Goal: Find specific page/section: Find specific page/section

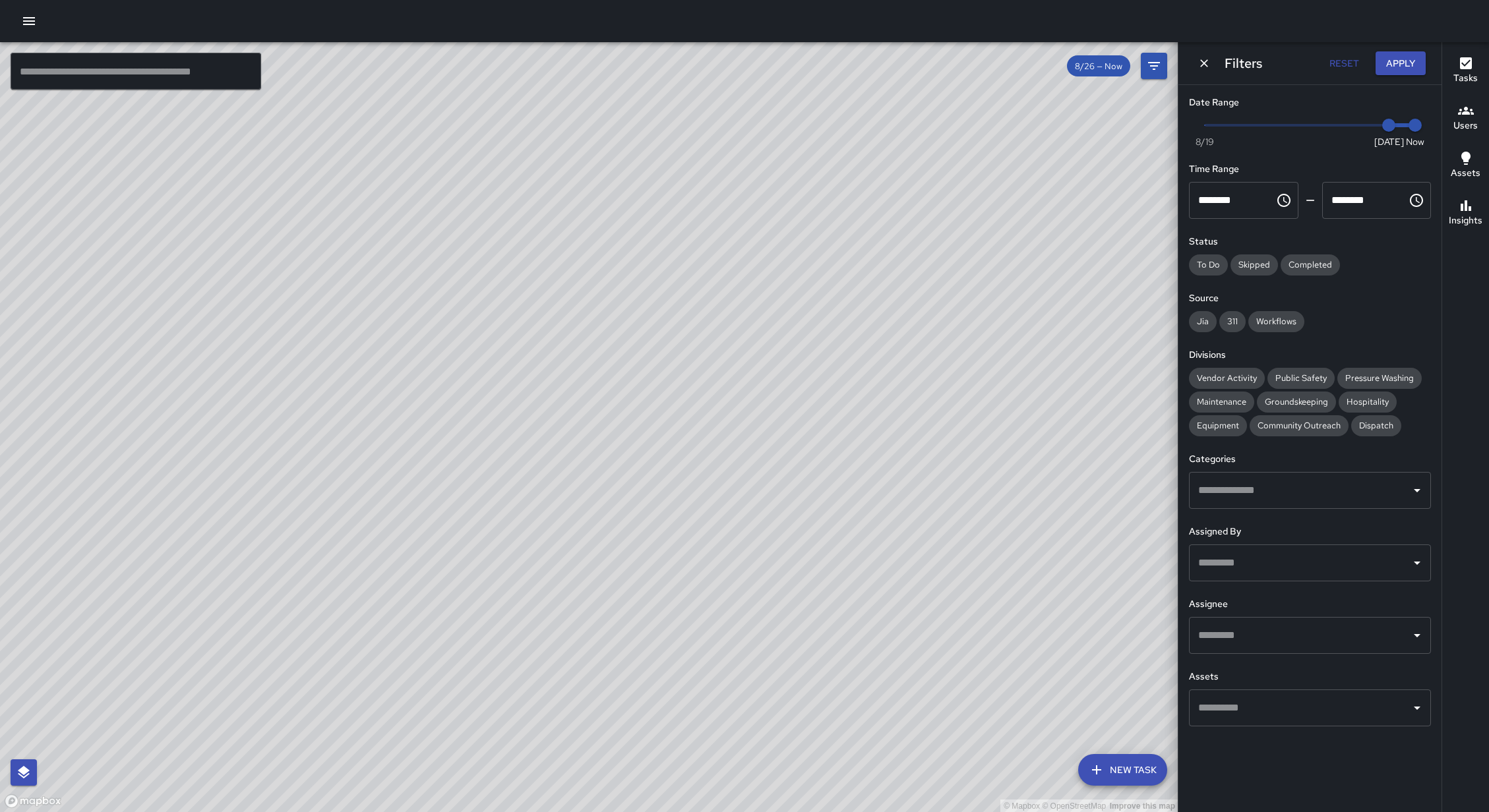
scroll to position [1, 0]
click at [152, 64] on input "text" at bounding box center [135, 72] width 250 height 37
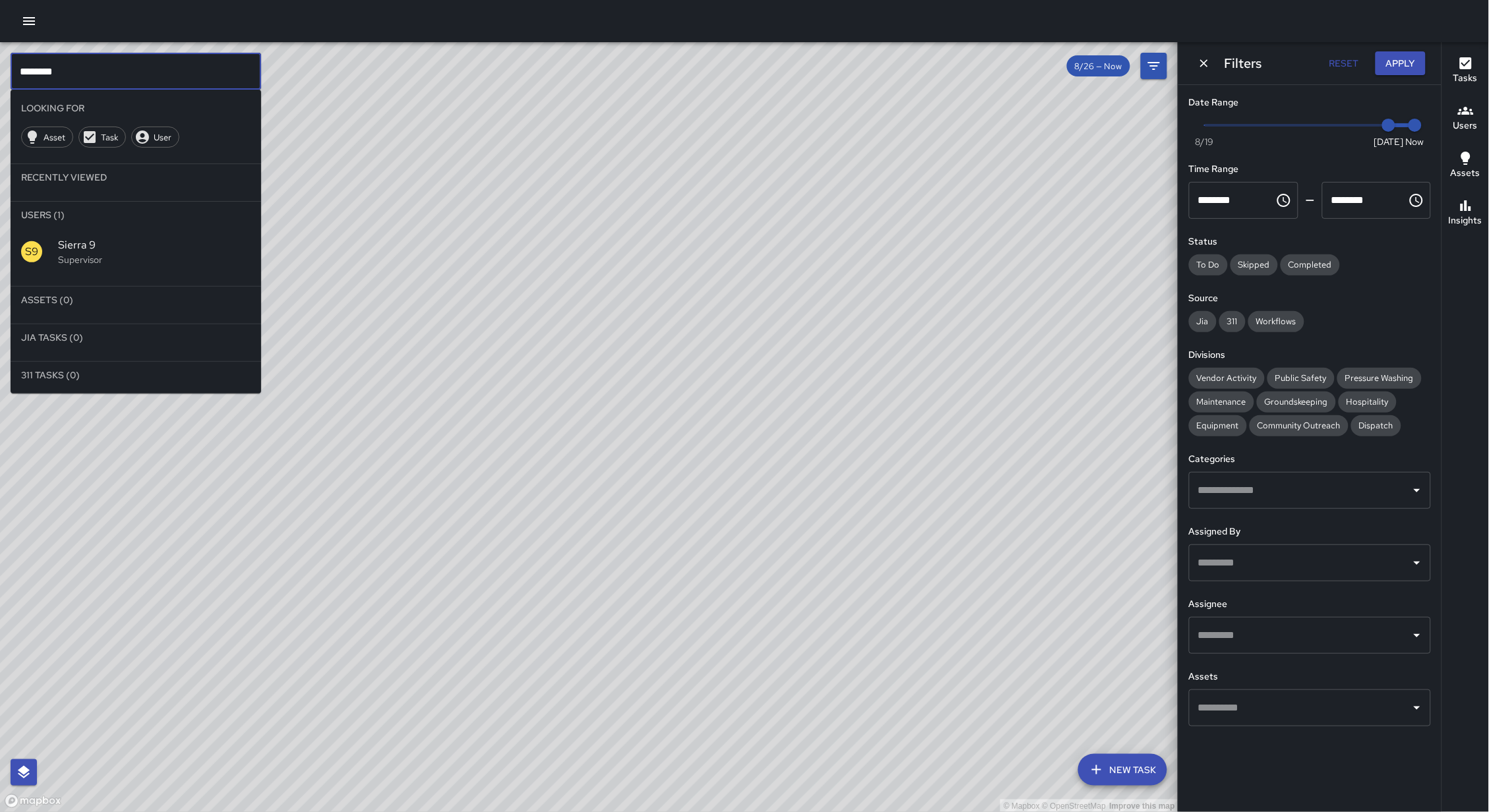
click at [107, 244] on span "Sierra 9" at bounding box center [154, 245] width 192 height 15
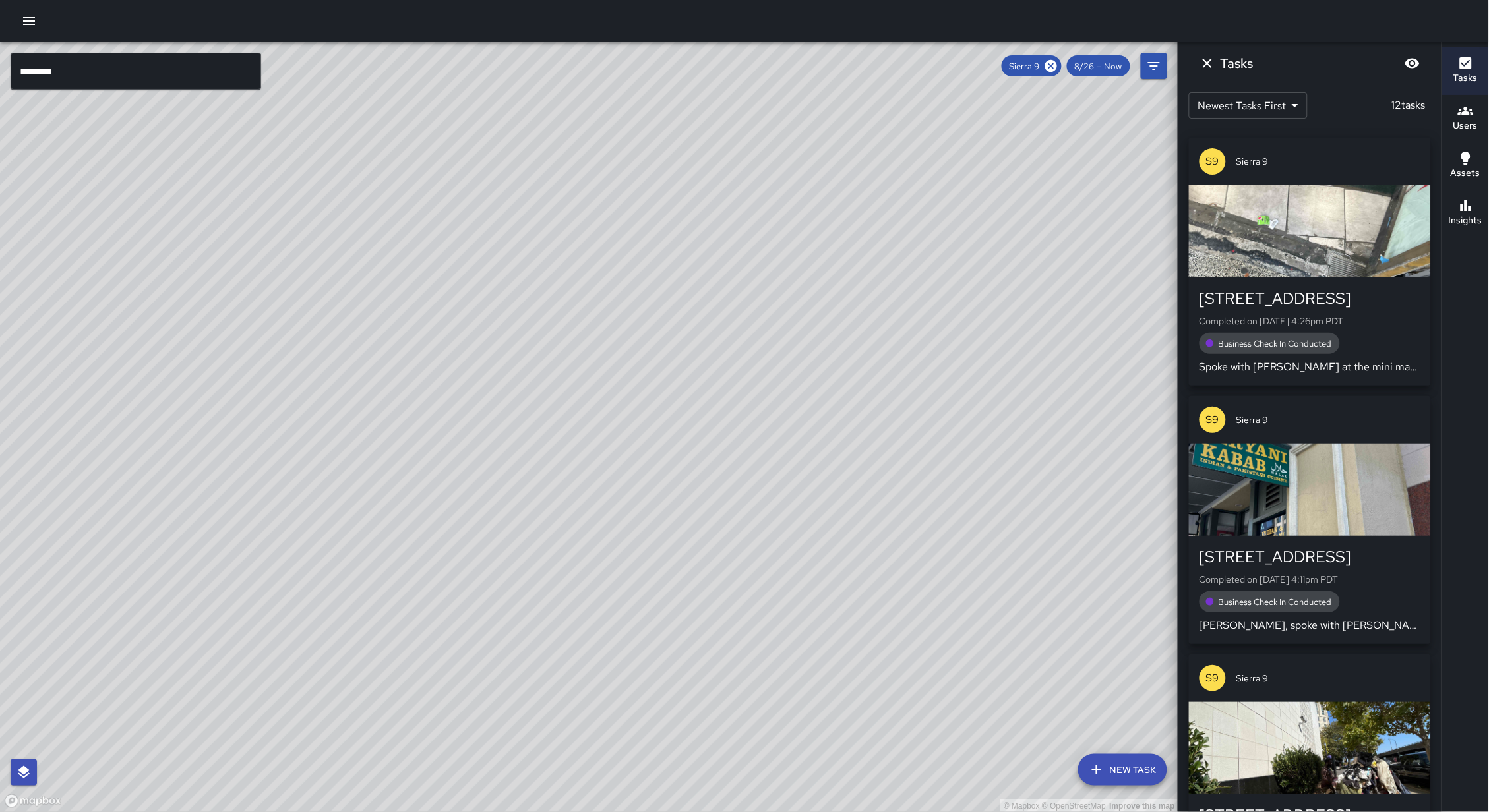
drag, startPoint x: 471, startPoint y: 572, endPoint x: 471, endPoint y: 442, distance: 130.0
click at [472, 442] on div "© Mapbox © OpenStreetMap Improve this map" at bounding box center [589, 427] width 1178 height 770
click at [1467, 218] on h6 "Insights" at bounding box center [1465, 220] width 34 height 14
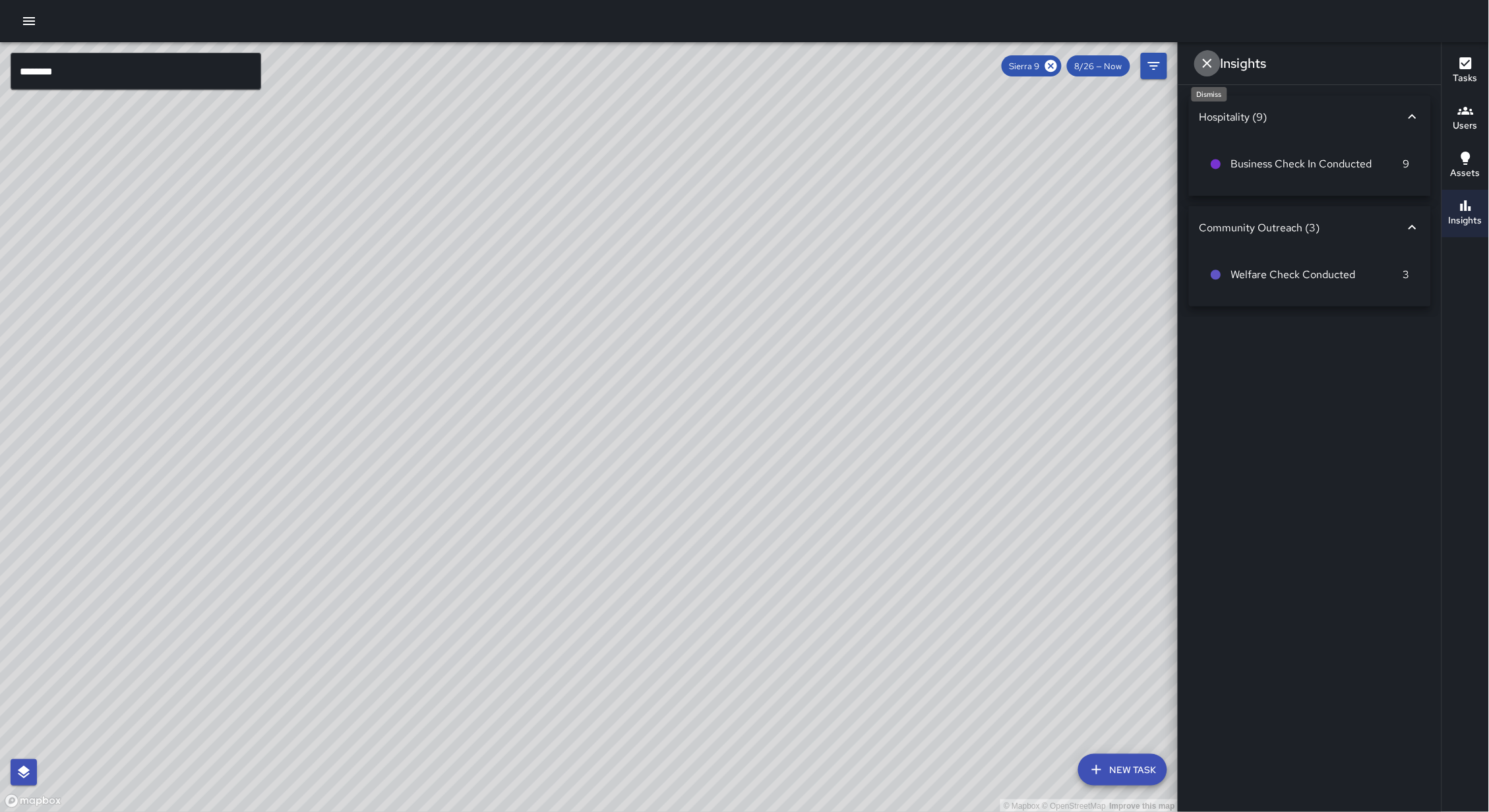
drag, startPoint x: 1219, startPoint y: 68, endPoint x: 1180, endPoint y: 102, distance: 51.7
click at [1219, 68] on button "Dismiss" at bounding box center [1207, 63] width 26 height 26
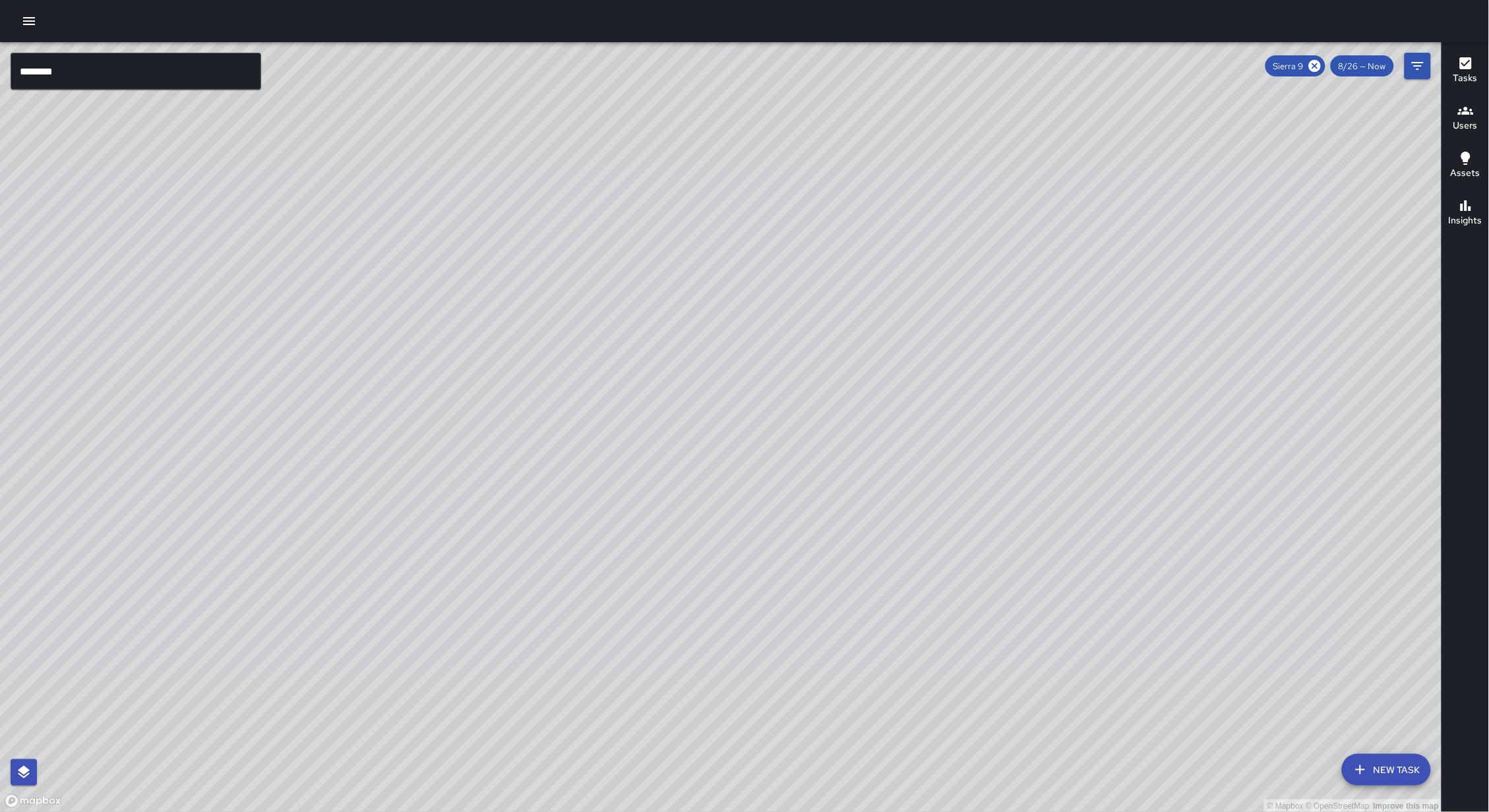
drag, startPoint x: 761, startPoint y: 303, endPoint x: 780, endPoint y: 257, distance: 49.8
click at [780, 257] on div "© Mapbox © OpenStreetMap Improve this map" at bounding box center [720, 427] width 1442 height 770
click at [207, 73] on input "********" at bounding box center [135, 72] width 250 height 37
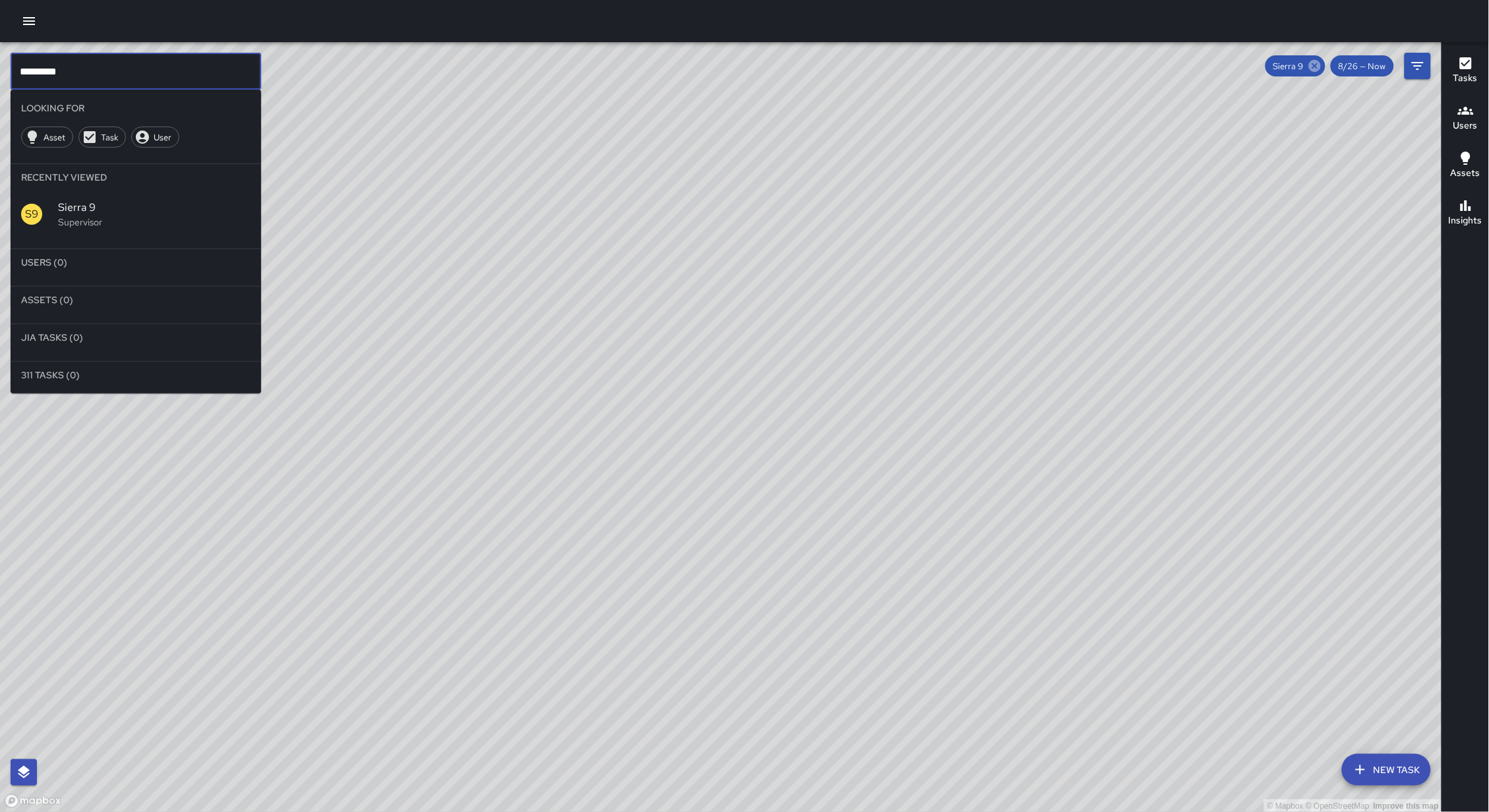
click at [1320, 59] on icon at bounding box center [1314, 66] width 15 height 14
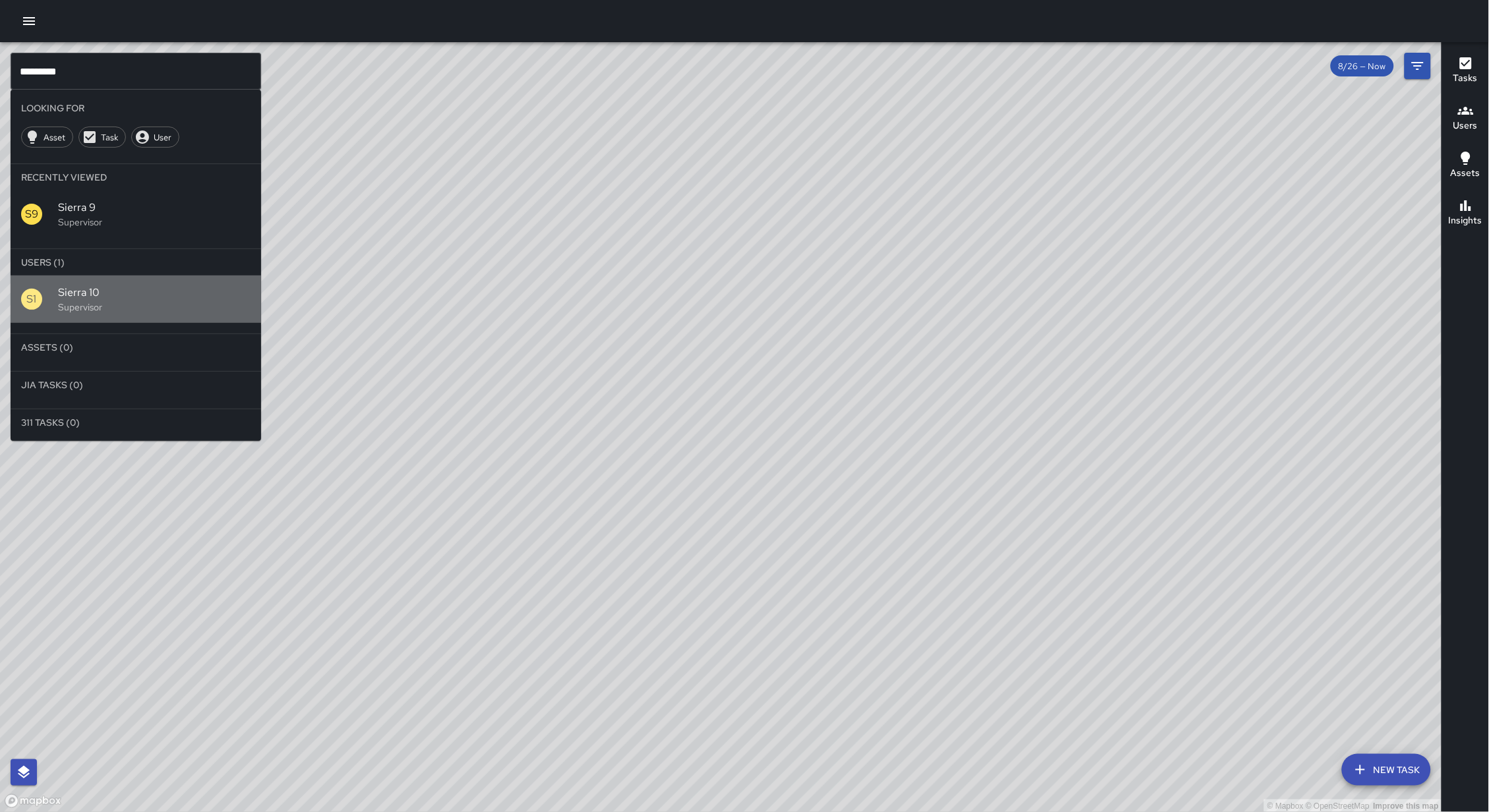
click at [106, 305] on p "Supervisor" at bounding box center [154, 307] width 192 height 14
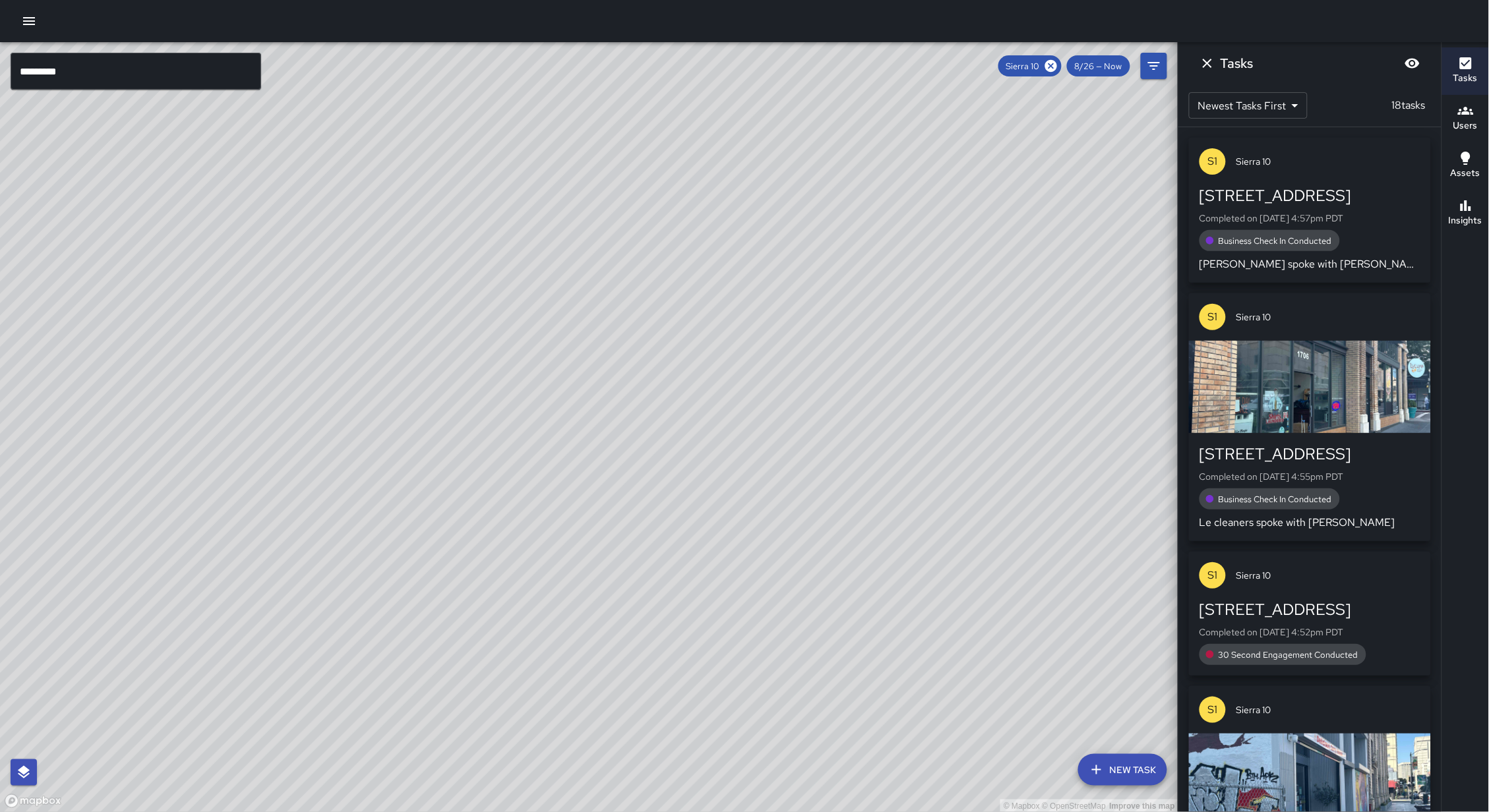
drag, startPoint x: 600, startPoint y: 276, endPoint x: 546, endPoint y: 370, distance: 108.4
click at [546, 370] on div "© Mapbox © OpenStreetMap Improve this map" at bounding box center [589, 427] width 1178 height 770
drag, startPoint x: 478, startPoint y: 354, endPoint x: 474, endPoint y: 420, distance: 66.1
click at [474, 420] on div "© Mapbox © OpenStreetMap Improve this map" at bounding box center [589, 427] width 1178 height 770
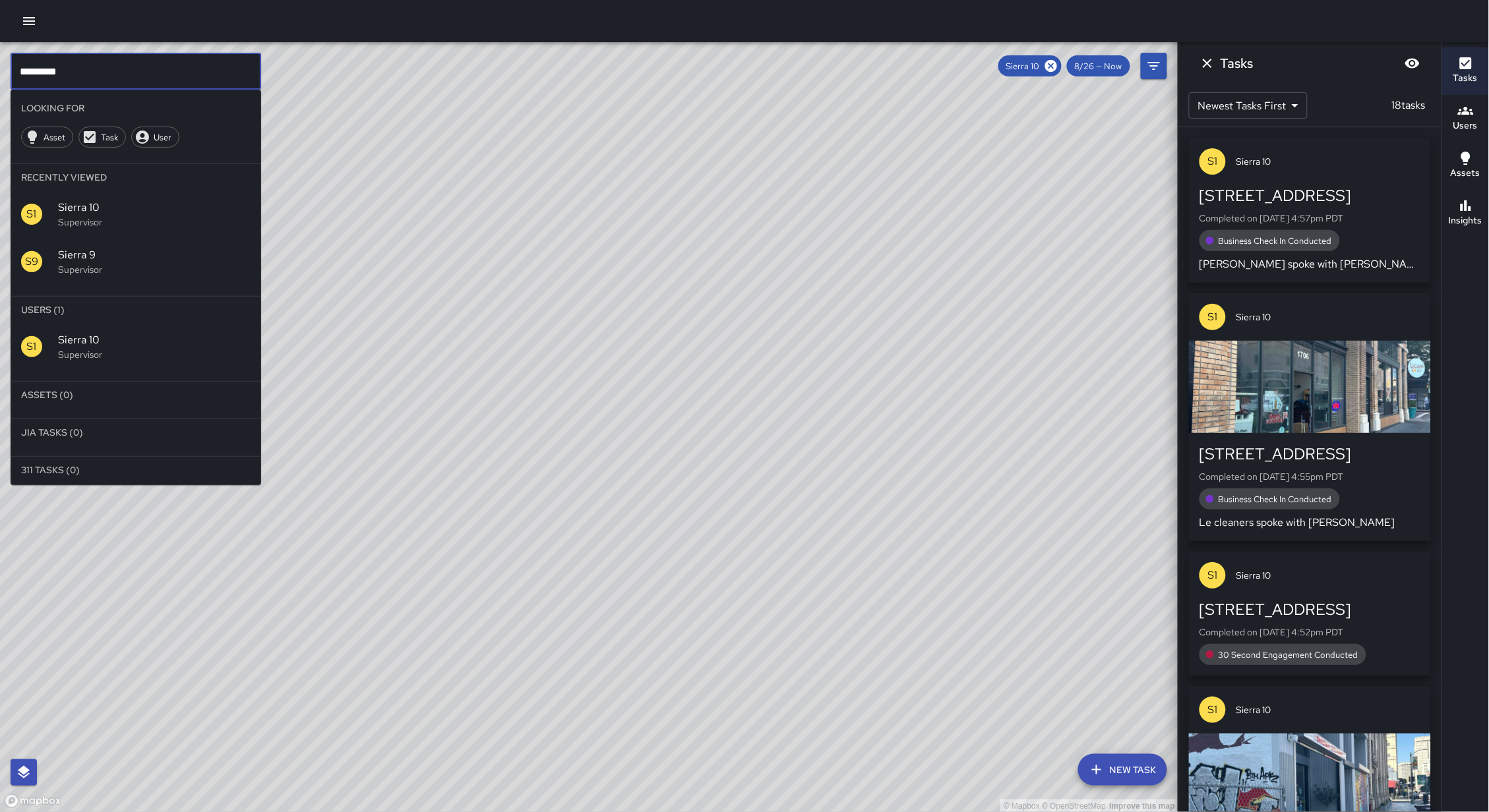
click at [107, 79] on input "*********" at bounding box center [135, 72] width 250 height 37
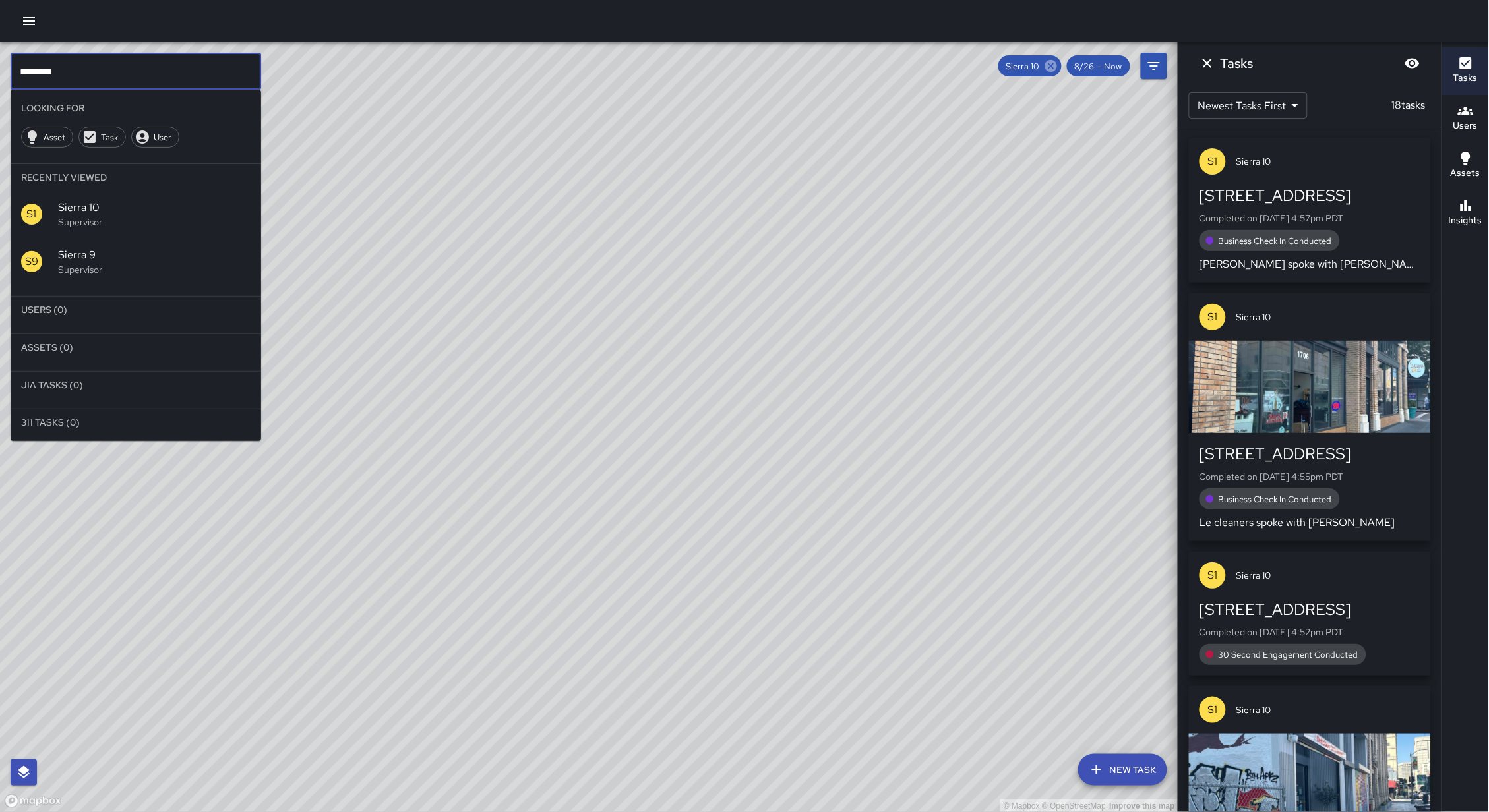
type input "********"
click at [1051, 65] on icon at bounding box center [1050, 66] width 15 height 14
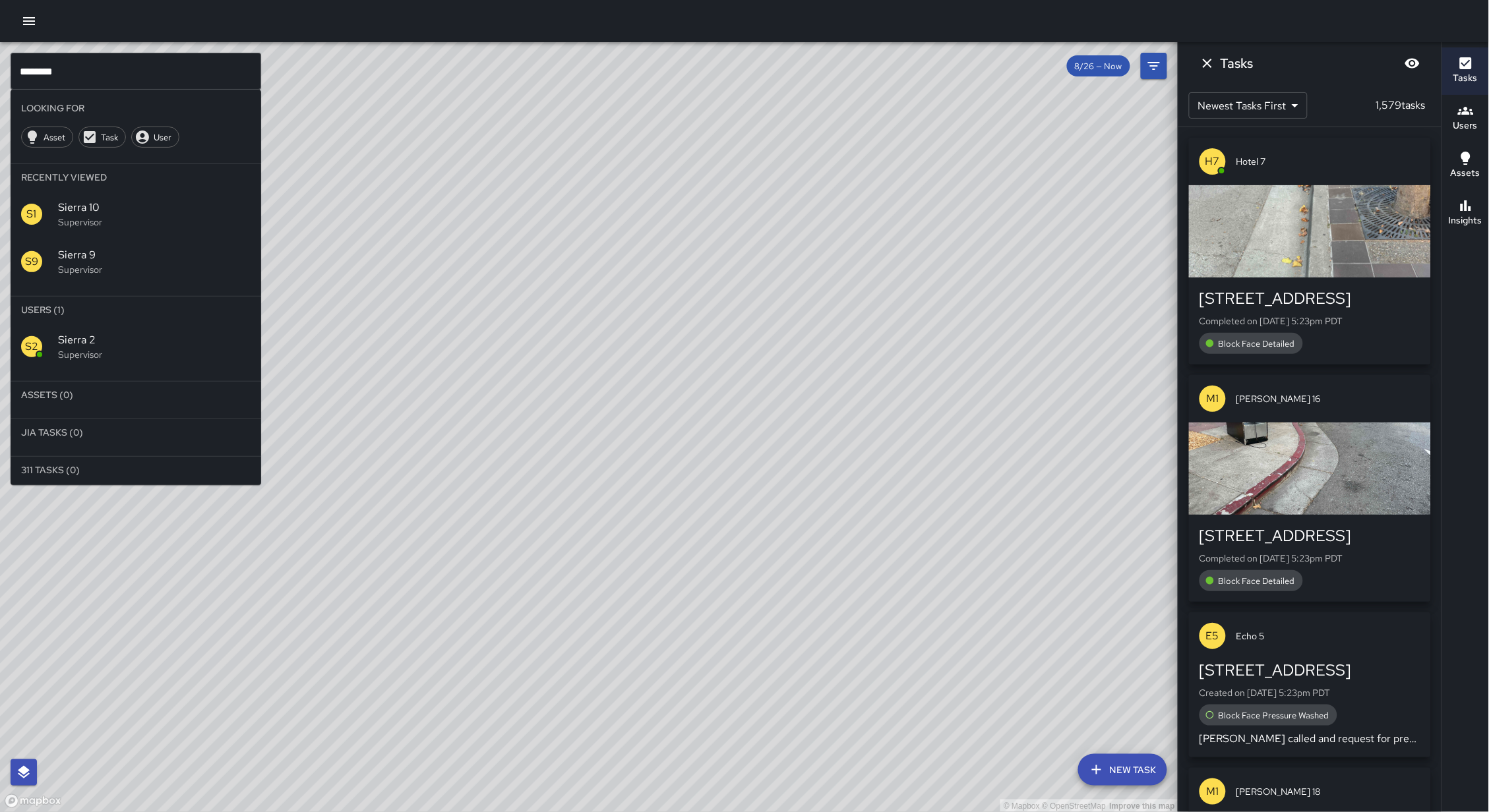
click at [146, 355] on p "Supervisor" at bounding box center [154, 355] width 192 height 14
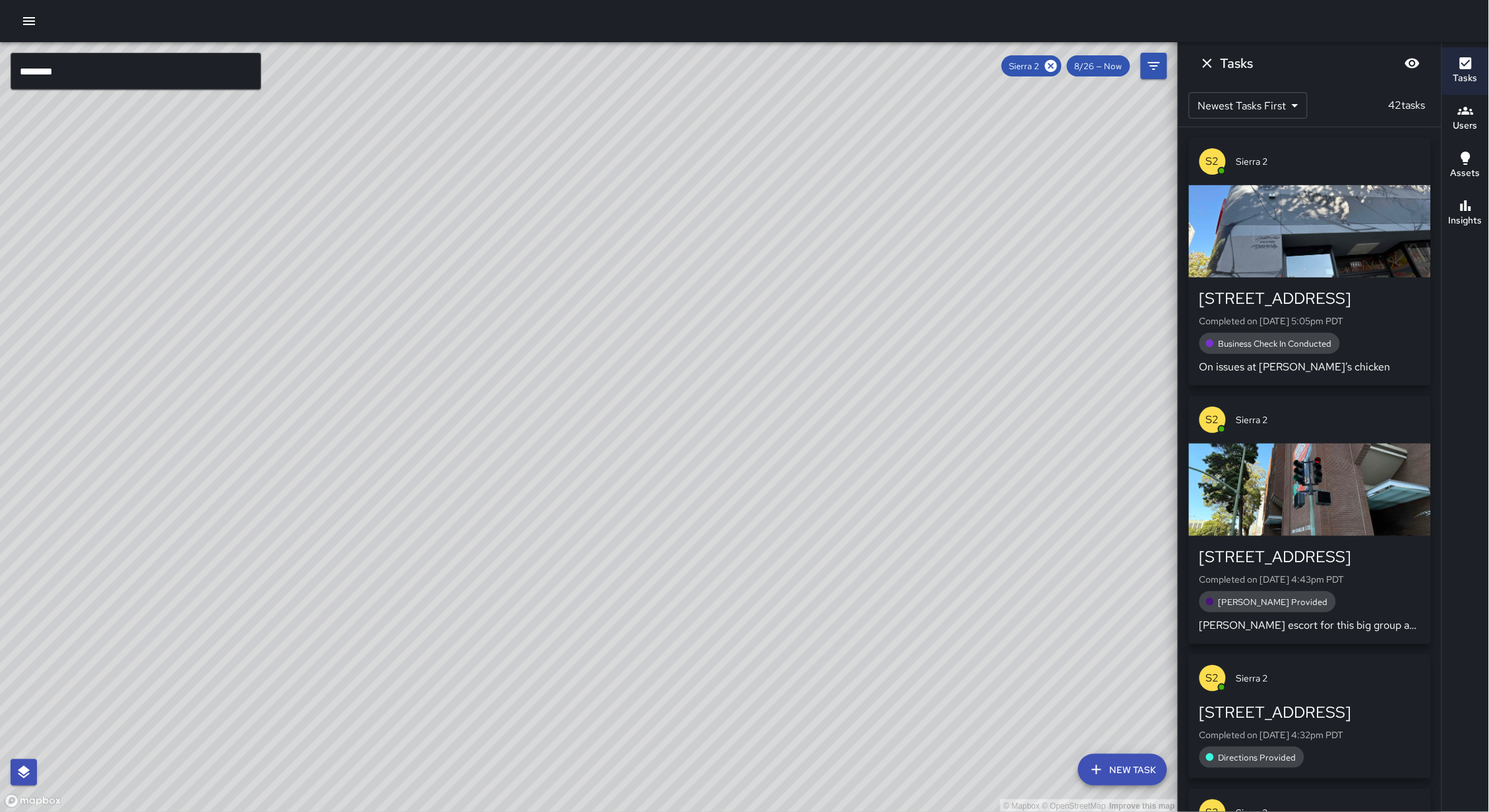
drag, startPoint x: 389, startPoint y: 311, endPoint x: 423, endPoint y: 303, distance: 34.9
click at [445, 279] on div "© Mapbox © OpenStreetMap Improve this map" at bounding box center [589, 427] width 1178 height 770
drag, startPoint x: 360, startPoint y: 416, endPoint x: 482, endPoint y: 324, distance: 152.8
click at [482, 324] on div "© Mapbox © OpenStreetMap Improve this map" at bounding box center [589, 427] width 1178 height 770
drag, startPoint x: 516, startPoint y: 286, endPoint x: 417, endPoint y: 437, distance: 180.6
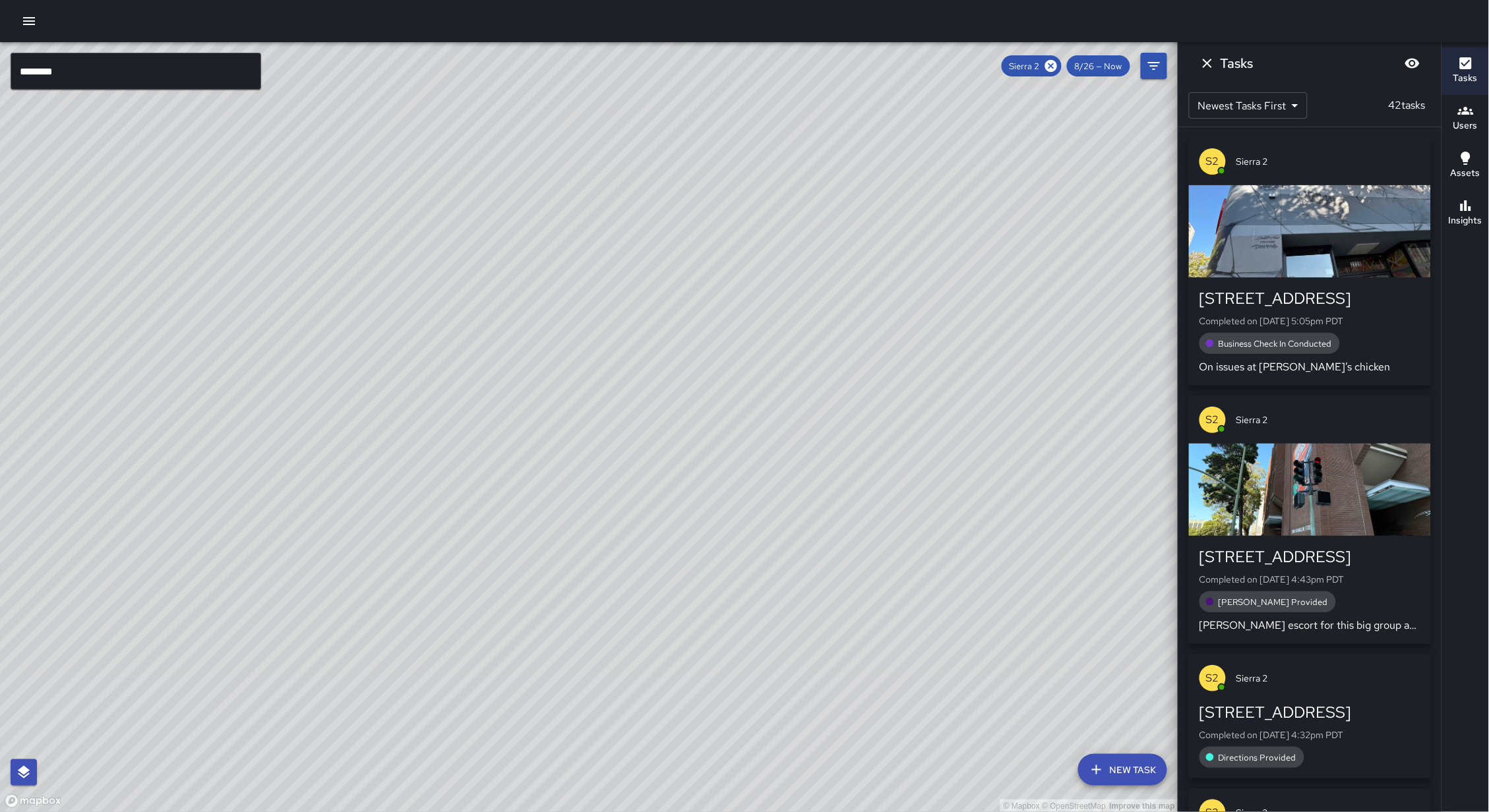
click at [417, 437] on div "© Mapbox © OpenStreetMap Improve this map" at bounding box center [589, 427] width 1178 height 770
drag, startPoint x: 412, startPoint y: 441, endPoint x: 527, endPoint y: 341, distance: 152.4
click at [527, 344] on div "© Mapbox © OpenStreetMap Improve this map" at bounding box center [589, 427] width 1178 height 770
drag, startPoint x: 569, startPoint y: 355, endPoint x: 502, endPoint y: 410, distance: 86.7
click at [503, 410] on div "© Mapbox © OpenStreetMap Improve this map" at bounding box center [589, 427] width 1178 height 770
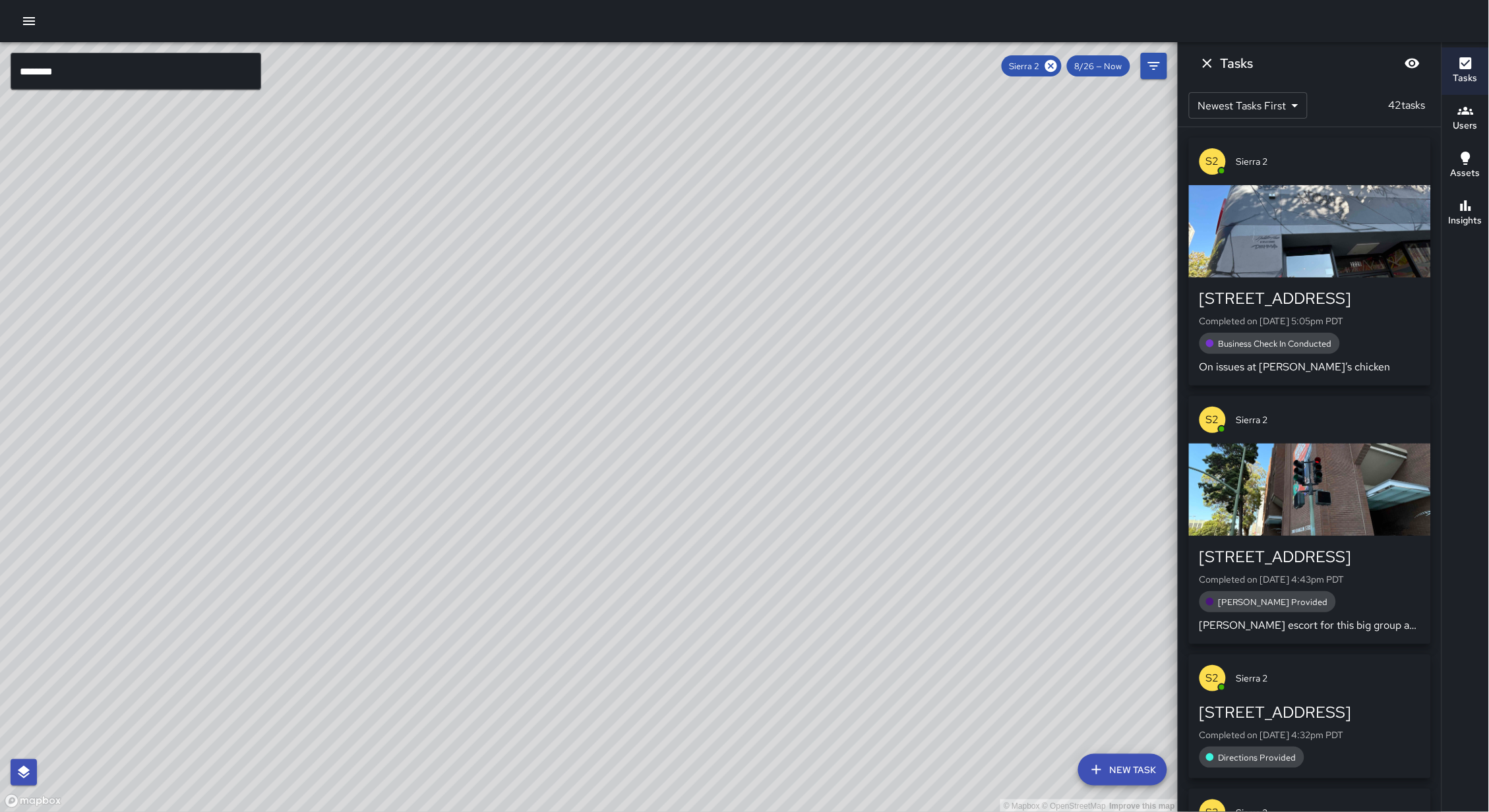
drag, startPoint x: 478, startPoint y: 405, endPoint x: 469, endPoint y: 405, distance: 9.0
click at [469, 405] on div "© Mapbox © OpenStreetMap Improve this map" at bounding box center [589, 427] width 1178 height 770
drag, startPoint x: 793, startPoint y: 141, endPoint x: 629, endPoint y: 471, distance: 368.5
click at [629, 471] on div "© Mapbox © OpenStreetMap Improve this map" at bounding box center [589, 427] width 1178 height 770
drag, startPoint x: 645, startPoint y: 366, endPoint x: 522, endPoint y: 363, distance: 123.0
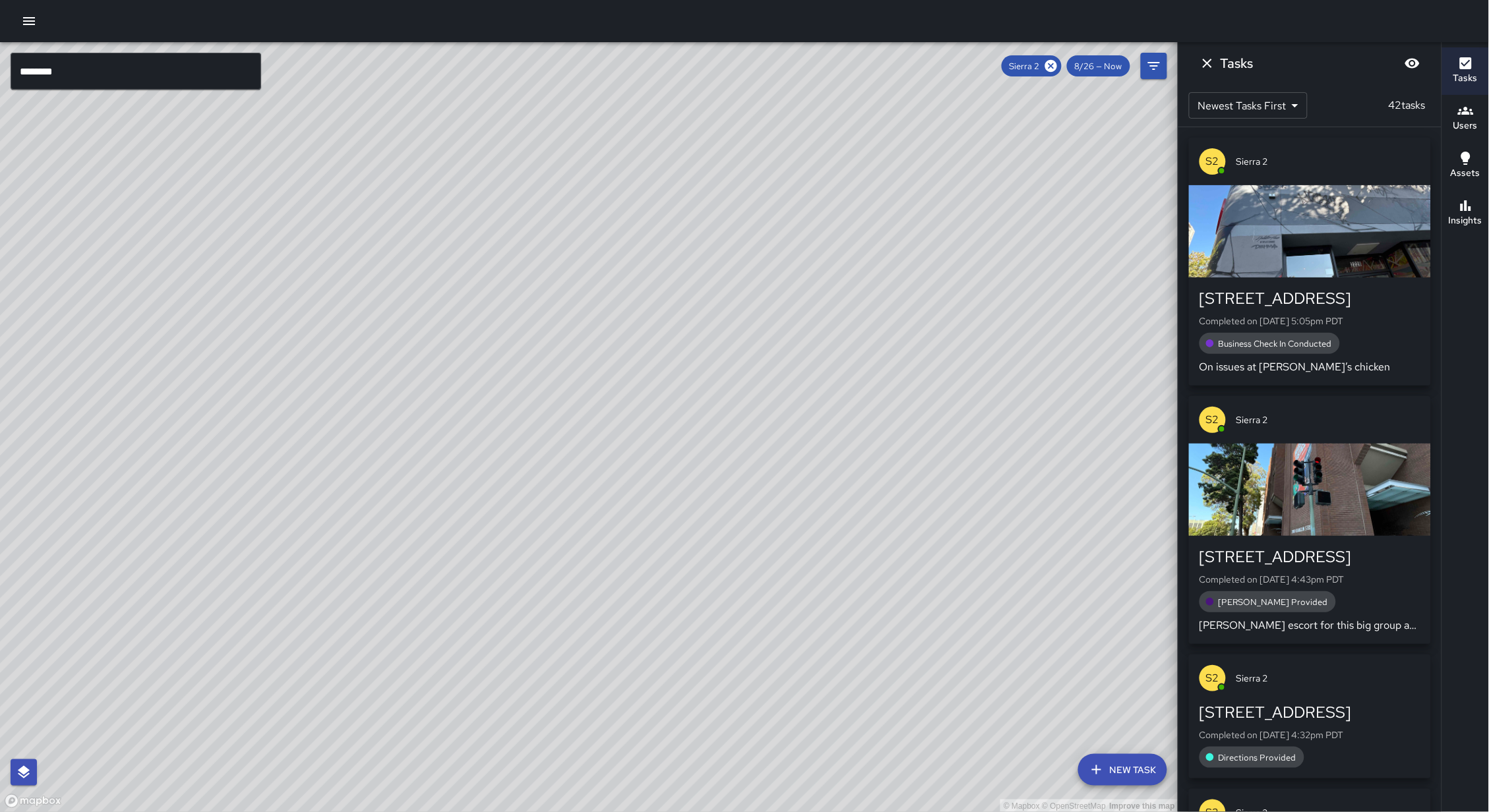
click at [608, 394] on div "© Mapbox © OpenStreetMap Improve this map" at bounding box center [589, 427] width 1178 height 770
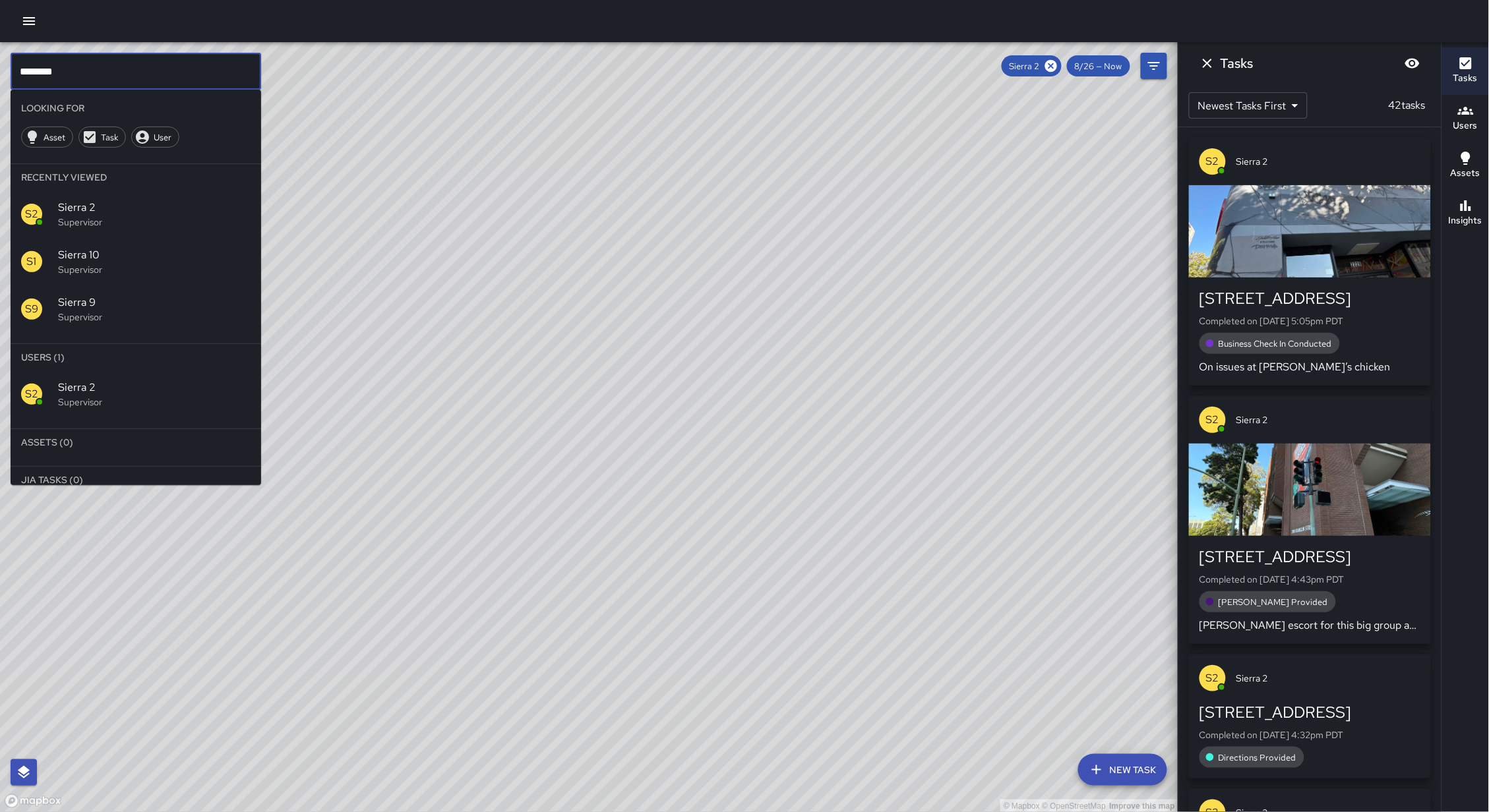
click at [151, 86] on input "********" at bounding box center [135, 72] width 250 height 37
drag, startPoint x: 672, startPoint y: 227, endPoint x: 666, endPoint y: 242, distance: 16.2
click at [672, 229] on div "© Mapbox © OpenStreetMap Improve this map" at bounding box center [589, 427] width 1178 height 770
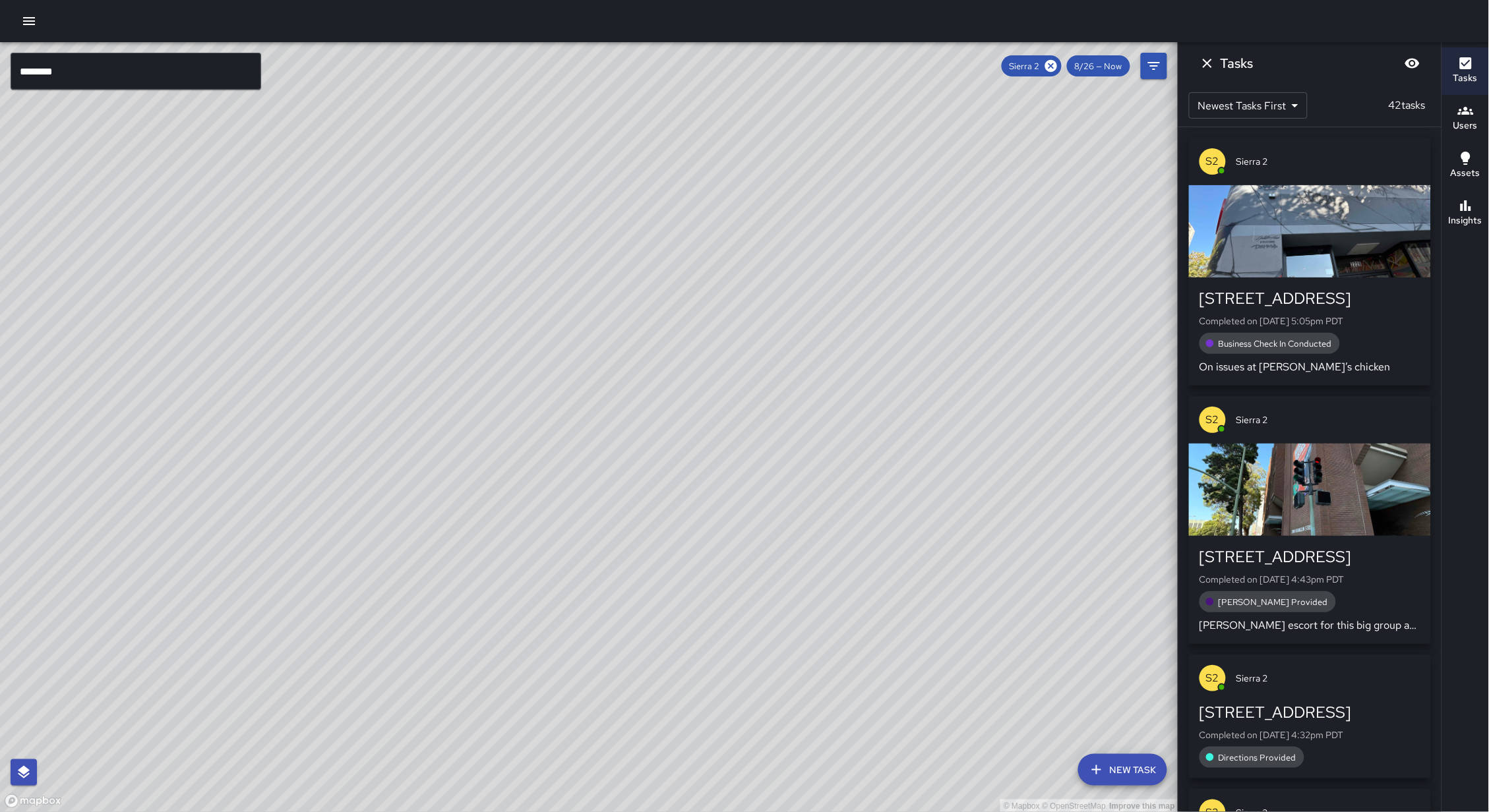
drag, startPoint x: 658, startPoint y: 253, endPoint x: 679, endPoint y: 233, distance: 29.0
click at [679, 233] on div "© Mapbox © OpenStreetMap Improve this map" at bounding box center [589, 427] width 1178 height 770
click at [1045, 63] on icon at bounding box center [1051, 66] width 12 height 12
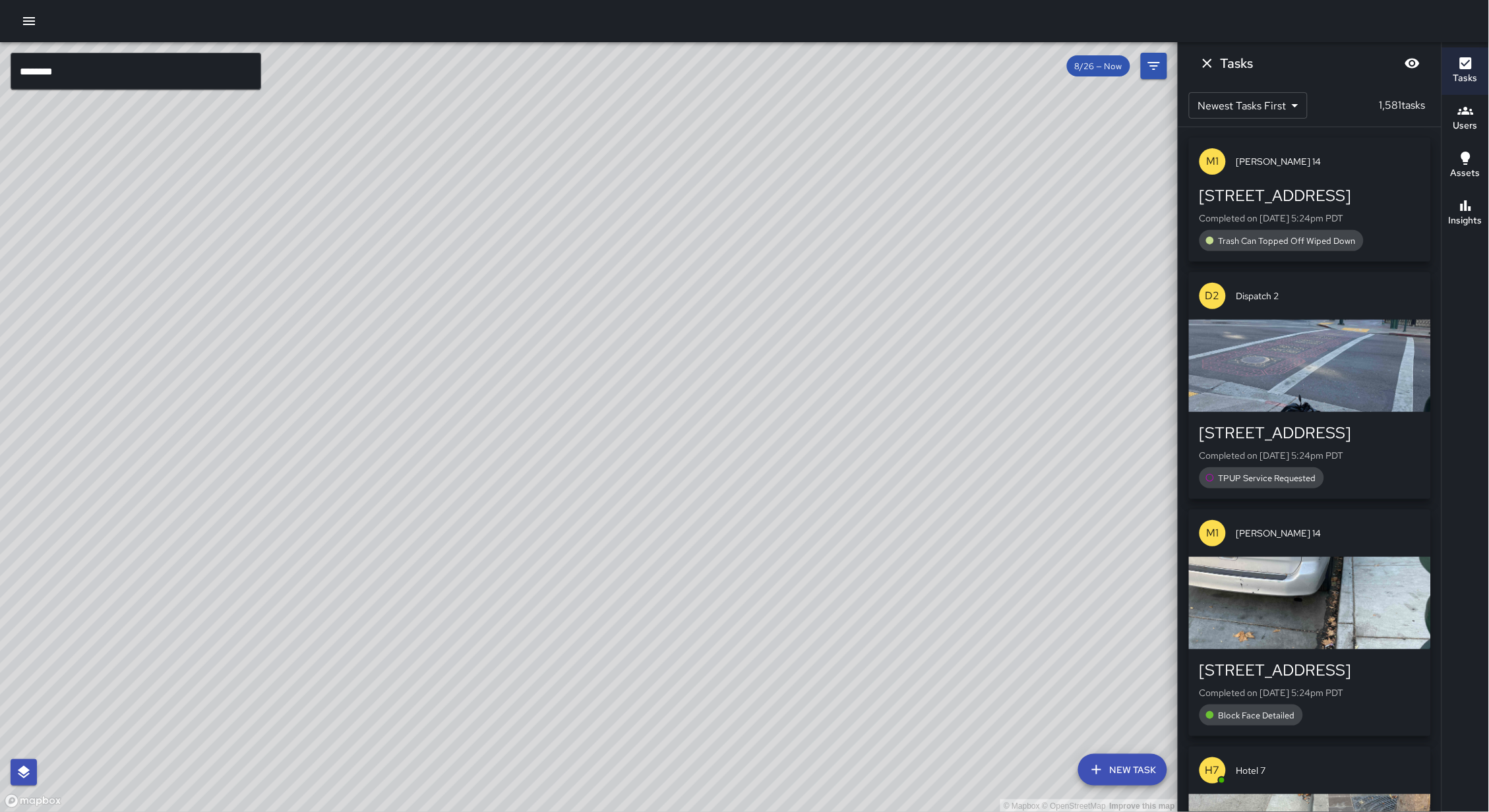
drag, startPoint x: 731, startPoint y: 352, endPoint x: 883, endPoint y: 186, distance: 225.1
click at [883, 186] on div "© Mapbox © OpenStreetMap Improve this map" at bounding box center [589, 427] width 1178 height 770
